Goal: Complete application form

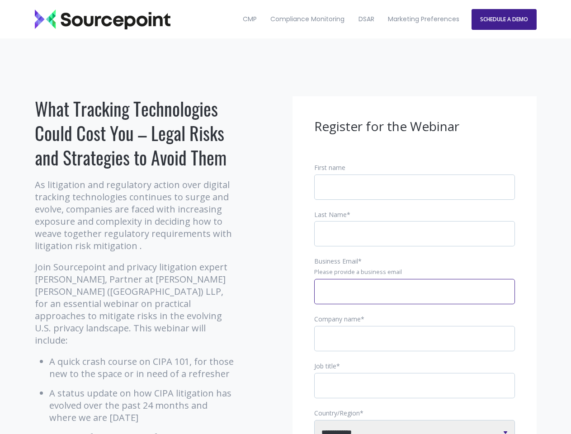
click at [415, 299] on input "Business Email *" at bounding box center [414, 291] width 201 height 25
